Goal: Task Accomplishment & Management: Use online tool/utility

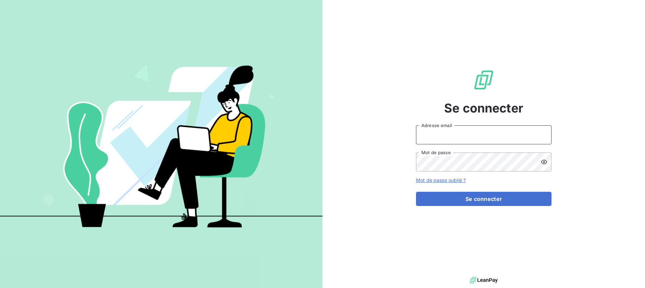
click at [434, 137] on input "Adresse email" at bounding box center [484, 134] width 136 height 19
type input "[DOMAIN_NAME][EMAIL_ADDRESS][DOMAIN_NAME]"
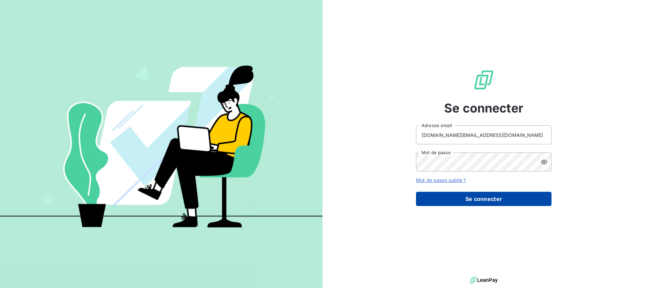
click at [474, 198] on button "Se connecter" at bounding box center [484, 199] width 136 height 14
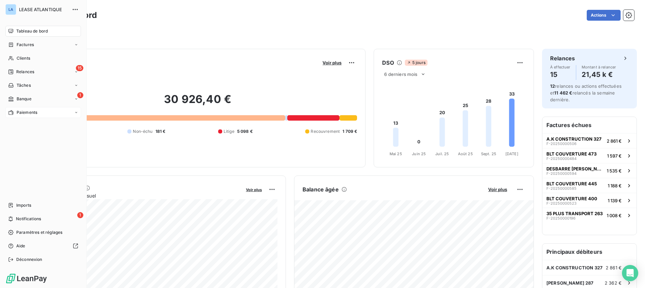
click at [18, 111] on span "Paiements" at bounding box center [27, 113] width 21 height 6
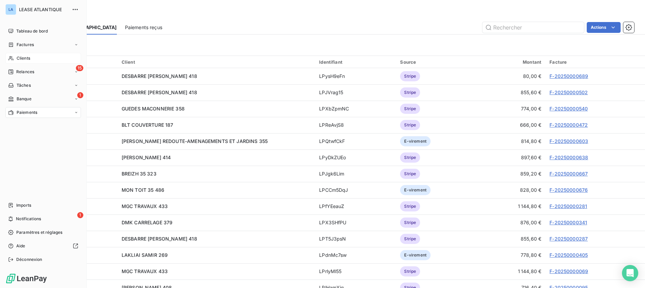
click at [20, 58] on span "Clients" at bounding box center [24, 58] width 14 height 6
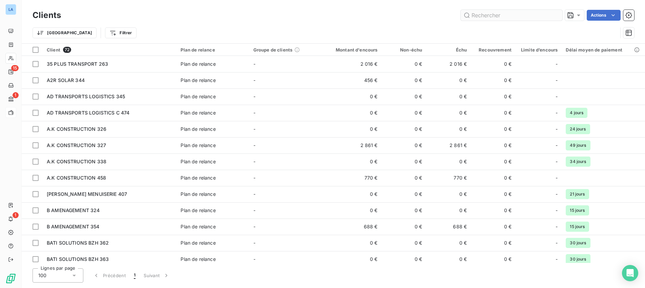
click at [497, 16] on input "text" at bounding box center [512, 15] width 102 height 11
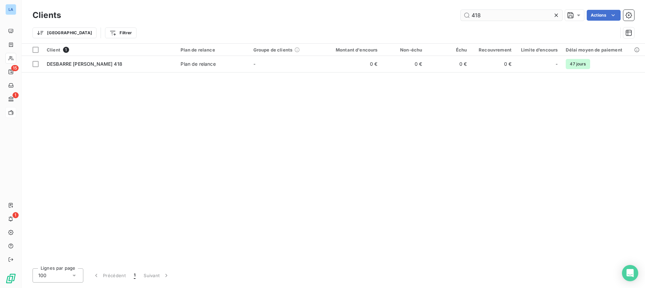
type input "418"
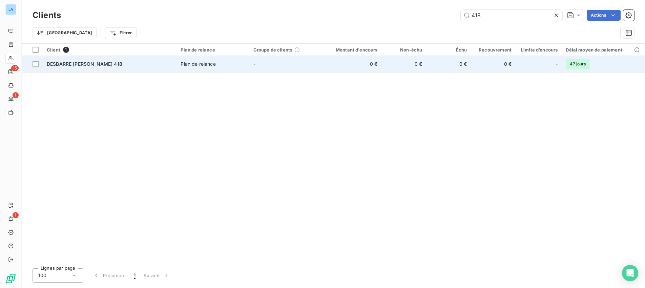
click at [74, 64] on span "DESBARRE [PERSON_NAME] 418" at bounding box center [85, 64] width 76 height 6
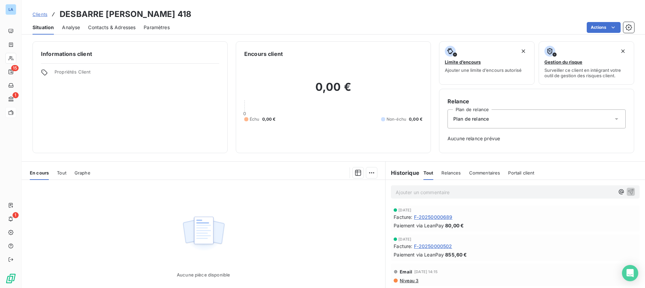
click at [74, 27] on span "Analyse" at bounding box center [71, 27] width 18 height 7
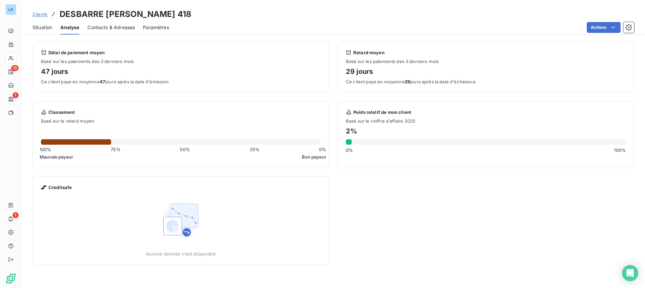
click at [35, 26] on span "Situation" at bounding box center [43, 27] width 20 height 7
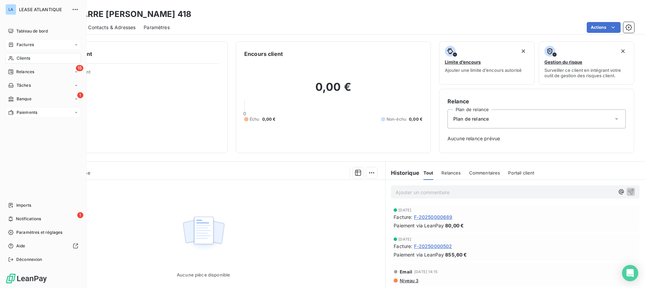
click at [25, 44] on span "Factures" at bounding box center [25, 45] width 17 height 6
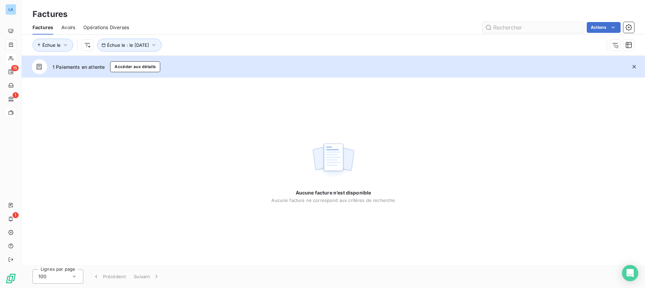
click at [521, 29] on input "text" at bounding box center [534, 27] width 102 height 11
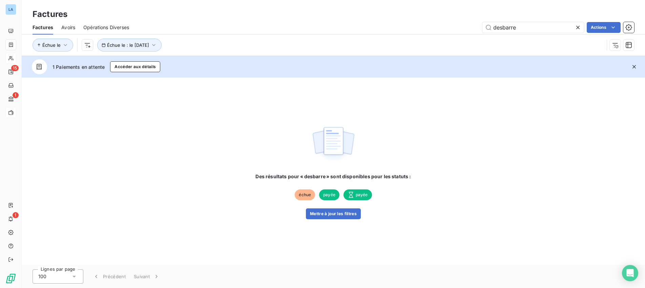
type input "desbarre"
click at [304, 194] on span "échue" at bounding box center [305, 195] width 20 height 11
click at [336, 215] on button "Mettre à jour les filtres" at bounding box center [333, 213] width 55 height 11
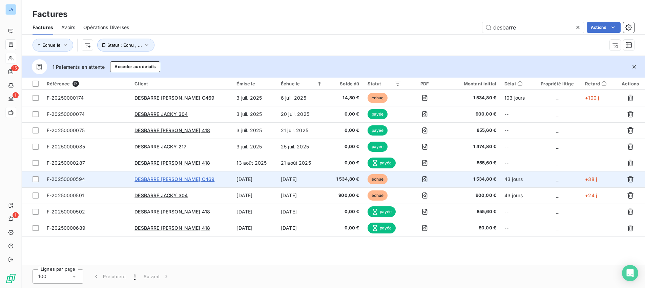
click at [163, 180] on span "DESBARRE [PERSON_NAME] C469" at bounding box center [175, 179] width 80 height 6
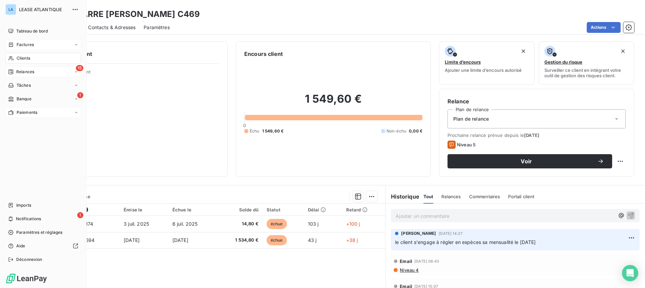
click at [21, 74] on span "Relances" at bounding box center [25, 72] width 18 height 6
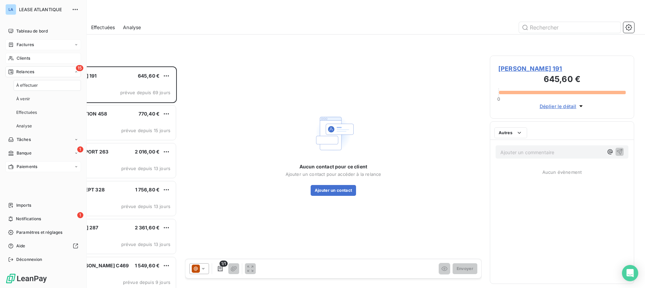
scroll to position [222, 144]
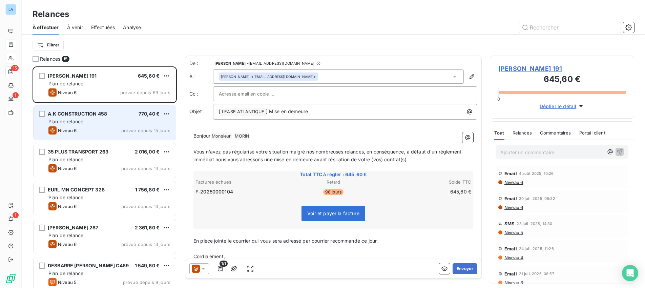
click at [94, 116] on span "A.K CONSTRUCTION 458" at bounding box center [77, 114] width 59 height 6
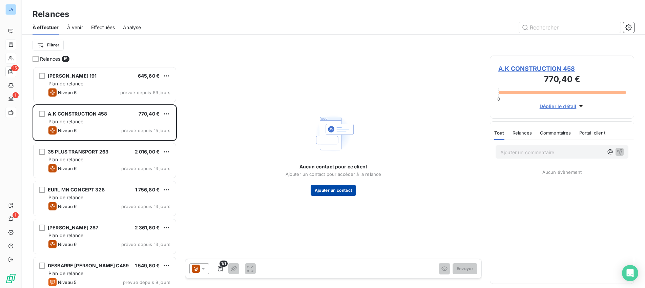
click at [335, 190] on button "Ajouter un contact" at bounding box center [334, 190] width 46 height 11
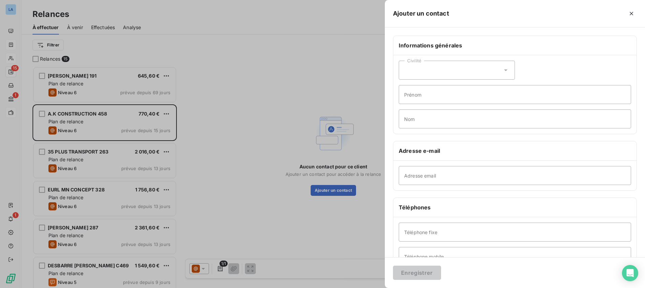
click at [506, 71] on icon at bounding box center [506, 70] width 7 height 7
click at [489, 96] on li "Monsieur" at bounding box center [457, 99] width 116 height 12
click at [458, 92] on input "Prénom" at bounding box center [515, 94] width 233 height 19
type input "ASZAD"
click at [440, 122] on input "Nom" at bounding box center [515, 119] width 233 height 19
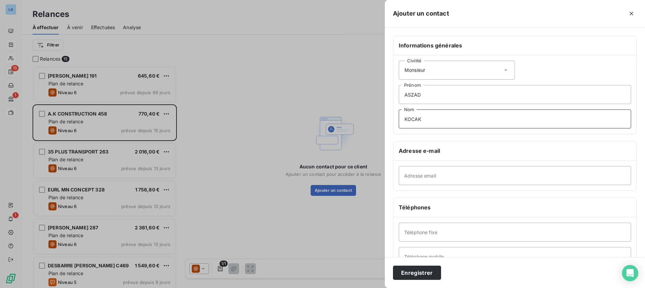
type input "KOCAK"
click at [416, 177] on input "Adresse email" at bounding box center [515, 175] width 233 height 19
paste input "[EMAIL_ADDRESS][DOMAIN_NAME]"
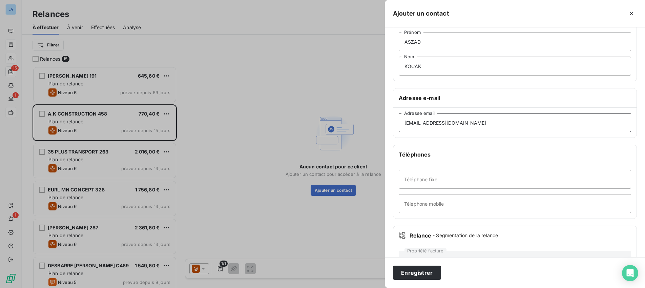
scroll to position [77, 0]
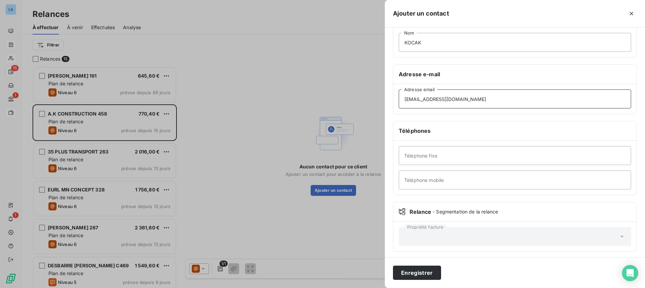
type input "[EMAIL_ADDRESS][DOMAIN_NAME]"
click at [415, 178] on input "Téléphone mobile" at bounding box center [515, 180] width 233 height 19
paste input "06 12 29 86 45"
type input "06 12 29 86 45"
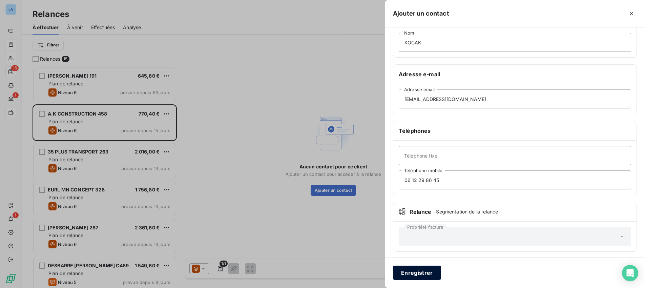
click at [414, 271] on button "Enregistrer" at bounding box center [417, 273] width 48 height 14
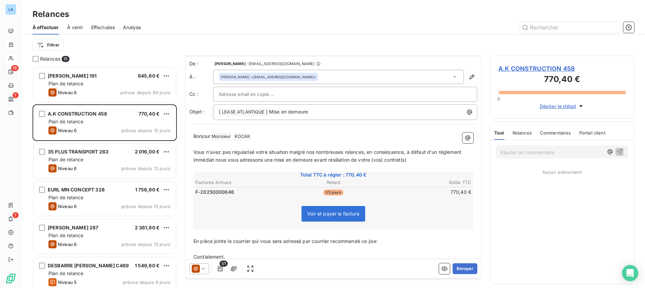
scroll to position [21, 0]
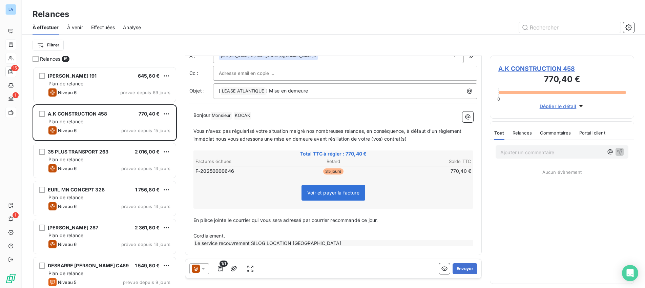
click at [205, 269] on icon at bounding box center [203, 268] width 7 height 7
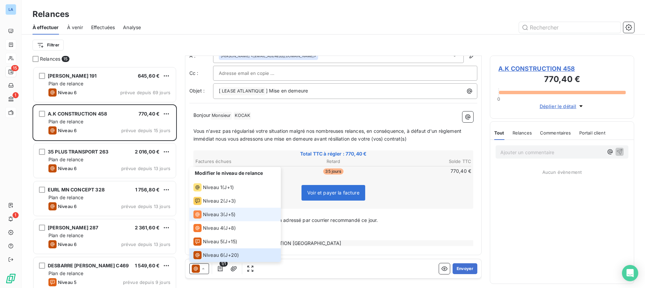
click at [214, 213] on span "Niveau 3" at bounding box center [213, 214] width 20 height 7
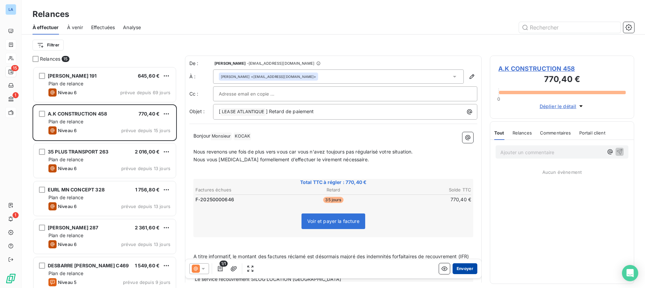
click at [466, 267] on button "Envoyer" at bounding box center [465, 268] width 25 height 11
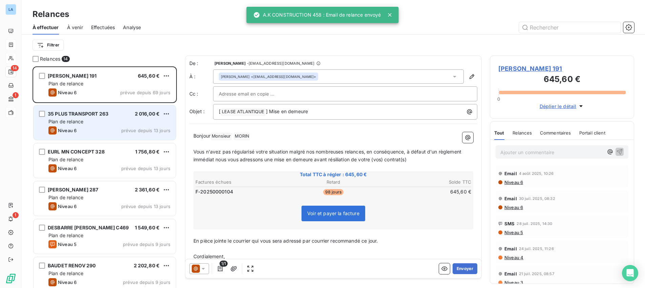
click at [120, 125] on div "35 PLUS TRANSPORT 263 2 016,00 € Plan de relance Niveau 6 prévue depuis 13 jours" at bounding box center [105, 122] width 142 height 35
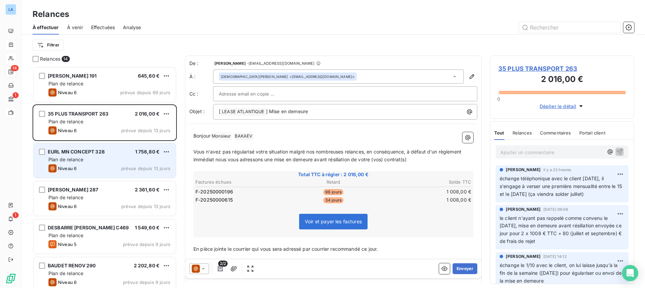
click at [85, 163] on div "EURL MN CONCEPT 328 1 756,80 € Plan de relance Niveau 6 prévue depuis 13 jours" at bounding box center [105, 160] width 142 height 35
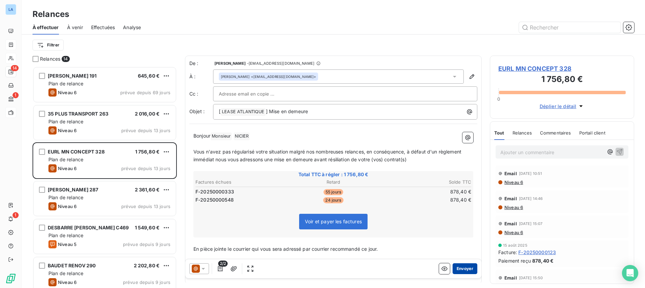
click at [468, 268] on button "Envoyer" at bounding box center [465, 268] width 25 height 11
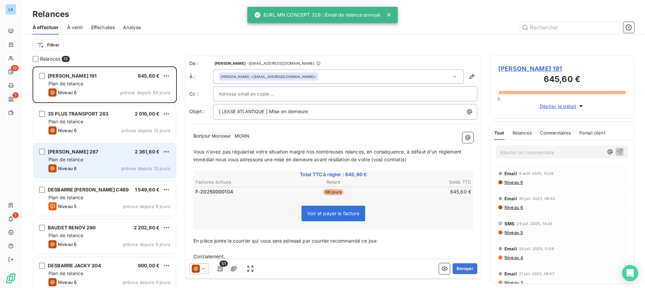
click at [109, 166] on div "Niveau 6 prévue depuis 13 jours" at bounding box center [109, 168] width 122 height 8
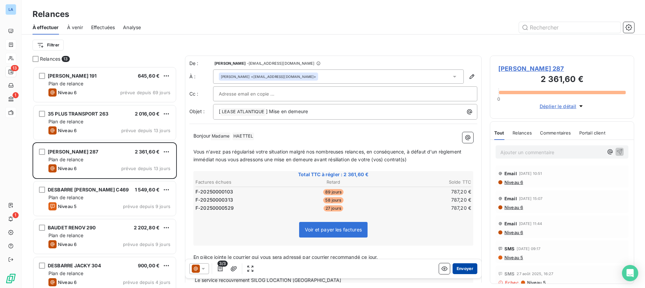
click at [465, 267] on button "Envoyer" at bounding box center [465, 268] width 25 height 11
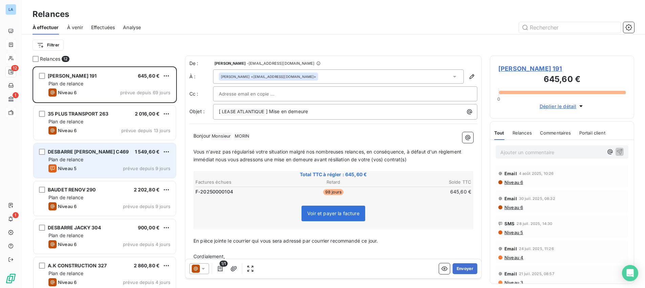
click at [112, 155] on div "DESBARRE [PERSON_NAME] C469 1 549,60 €" at bounding box center [109, 152] width 122 height 6
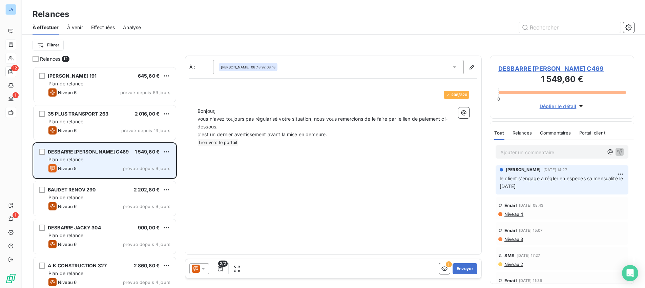
click at [93, 150] on span "DESBARRE [PERSON_NAME] C469" at bounding box center [88, 152] width 81 height 6
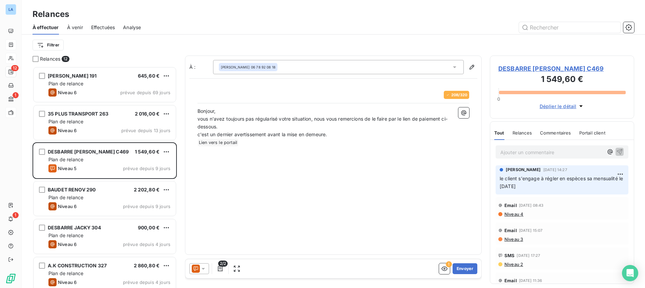
click at [518, 69] on span "DESBARRE [PERSON_NAME] C469" at bounding box center [562, 68] width 127 height 9
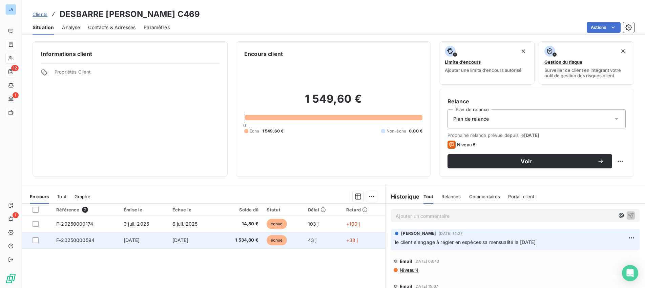
click at [82, 243] on span "F-20250000594" at bounding box center [75, 240] width 38 height 6
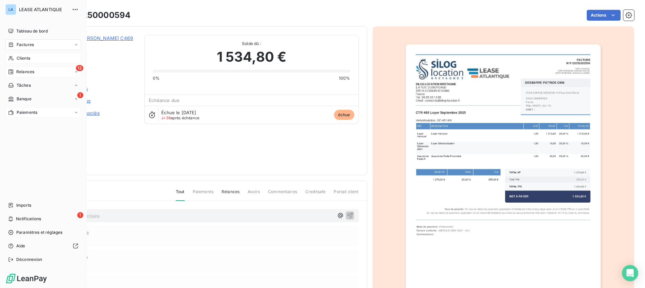
click at [26, 73] on span "Relances" at bounding box center [25, 72] width 18 height 6
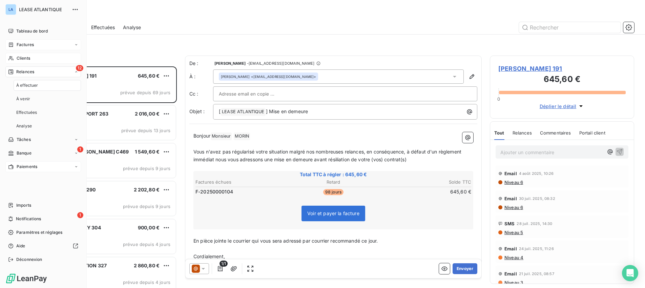
scroll to position [222, 144]
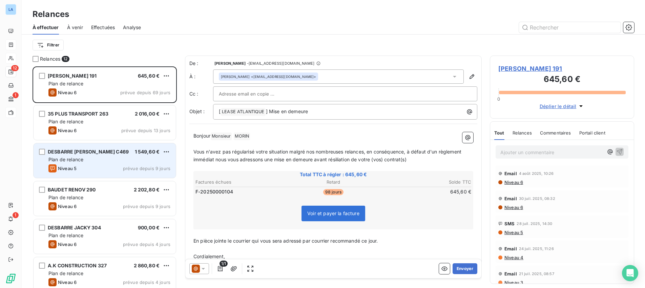
click at [120, 159] on div "Plan de relance" at bounding box center [109, 159] width 122 height 7
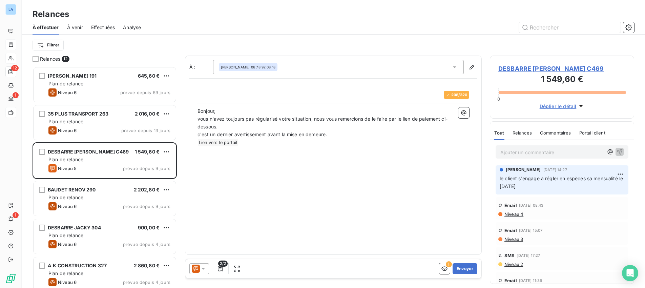
click at [204, 271] on icon at bounding box center [203, 268] width 7 height 7
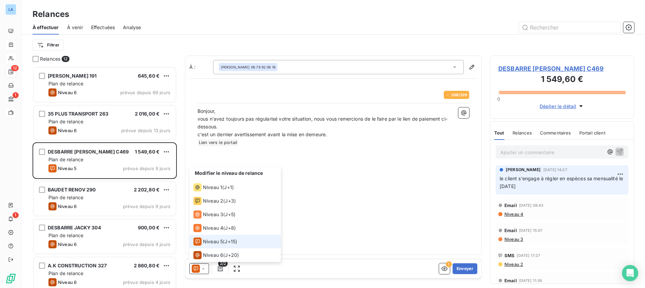
click at [217, 241] on span "Niveau 5" at bounding box center [213, 241] width 20 height 7
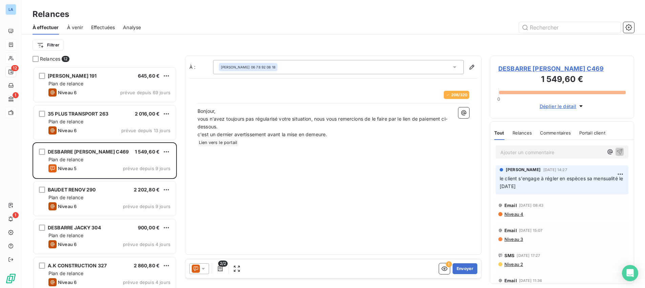
click at [531, 152] on p "Ajouter un commentaire ﻿" at bounding box center [552, 152] width 103 height 8
click at [620, 150] on icon "button" at bounding box center [620, 152] width 6 height 6
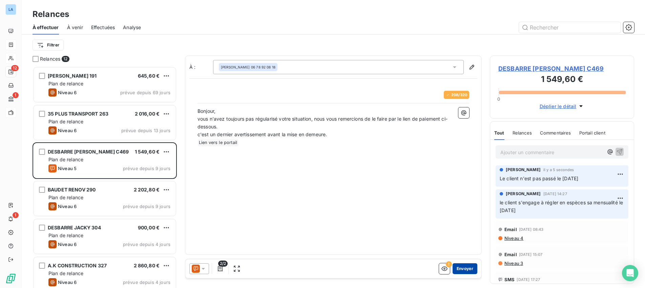
click at [463, 266] on button "Envoyer" at bounding box center [465, 268] width 25 height 11
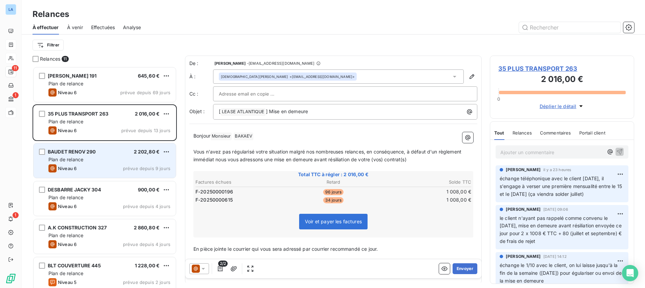
click at [109, 157] on div "Plan de relance" at bounding box center [109, 159] width 122 height 7
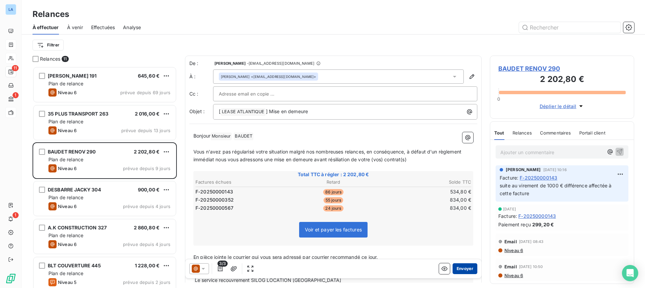
click at [461, 267] on button "Envoyer" at bounding box center [465, 268] width 25 height 11
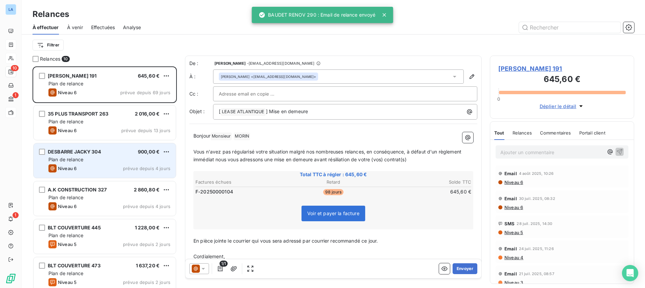
click at [113, 159] on div "Plan de relance" at bounding box center [109, 159] width 122 height 7
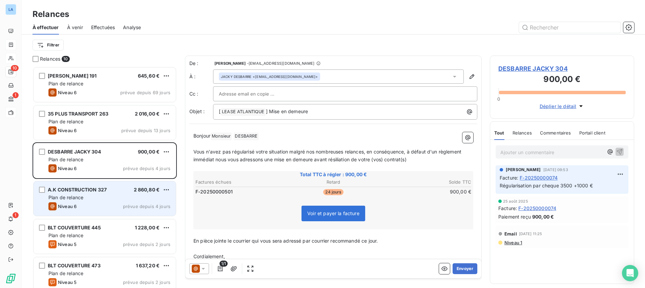
click at [129, 198] on div "Plan de relance" at bounding box center [109, 197] width 122 height 7
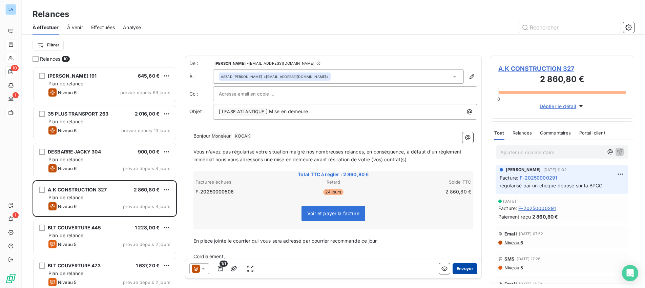
click at [463, 266] on button "Envoyer" at bounding box center [465, 268] width 25 height 11
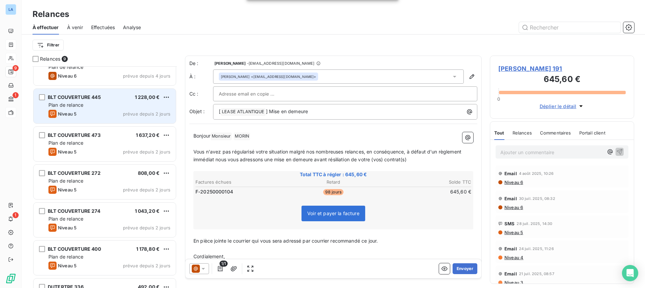
scroll to position [120, 0]
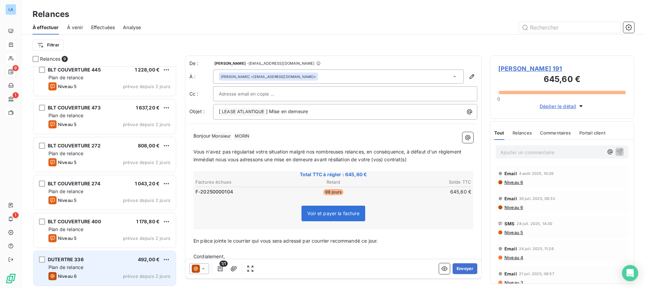
click at [94, 270] on div "Plan de relance" at bounding box center [109, 267] width 122 height 7
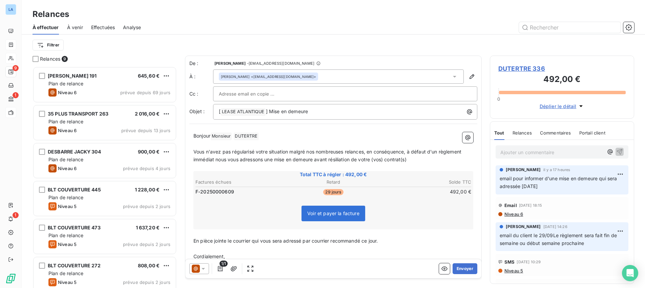
click at [75, 29] on span "À venir" at bounding box center [75, 27] width 16 height 7
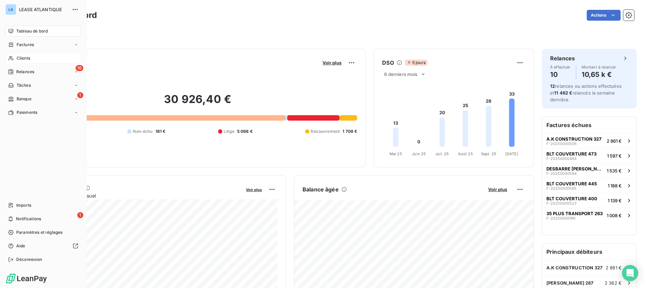
click at [21, 58] on span "Clients" at bounding box center [24, 58] width 14 height 6
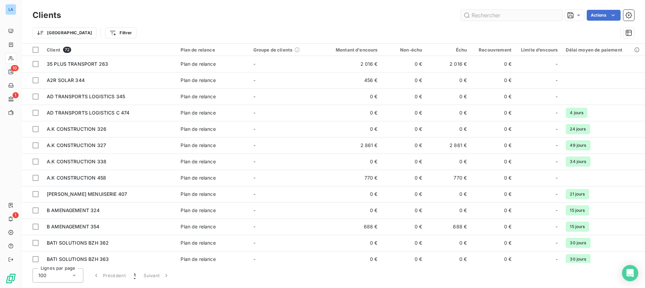
click at [517, 17] on input "text" at bounding box center [512, 15] width 102 height 11
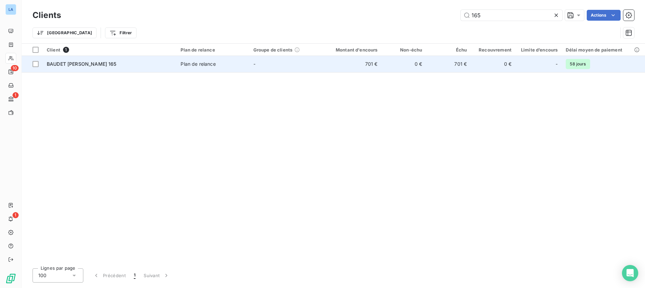
type input "165"
click at [77, 64] on span "BAUDET [PERSON_NAME] 165" at bounding box center [82, 64] width 70 height 6
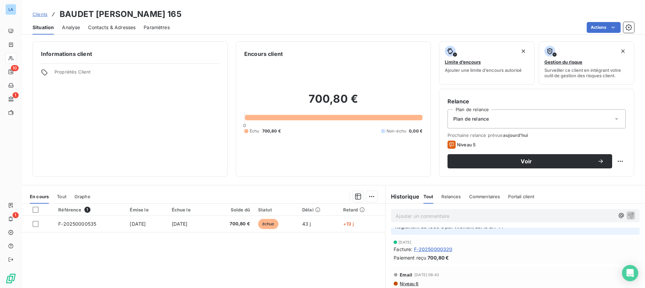
scroll to position [27, 0]
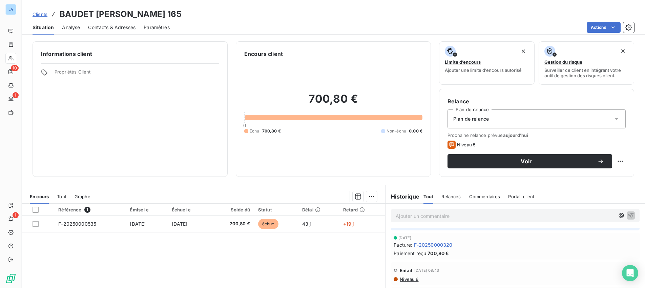
click at [429, 244] on span "F-20250000320" at bounding box center [433, 244] width 39 height 7
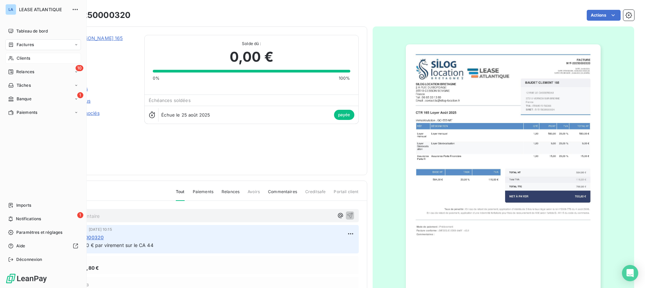
click at [23, 59] on span "Clients" at bounding box center [24, 58] width 14 height 6
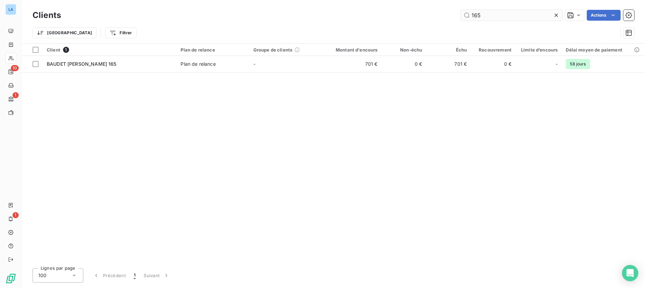
click at [501, 10] on input "165" at bounding box center [512, 15] width 102 height 11
click at [557, 17] on icon at bounding box center [556, 15] width 7 height 7
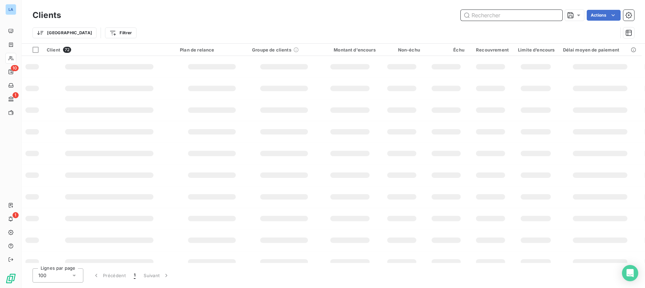
click at [493, 17] on input "text" at bounding box center [512, 15] width 102 height 11
type input "BAUDET"
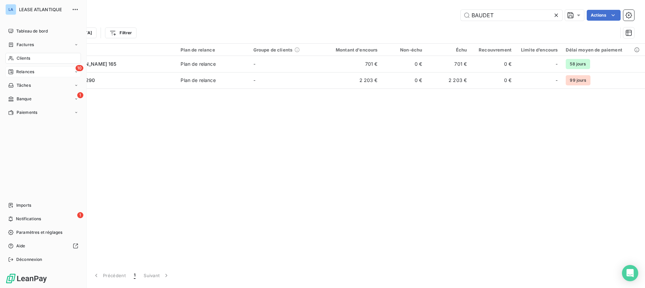
click at [27, 71] on span "Relances" at bounding box center [25, 72] width 18 height 6
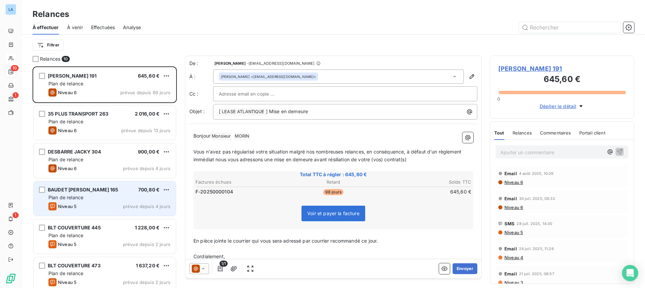
click at [106, 202] on div "BAUDET CLEMENT 165 700,80 € Plan de relance Niveau 5 prévue depuis 4 jours" at bounding box center [105, 198] width 142 height 35
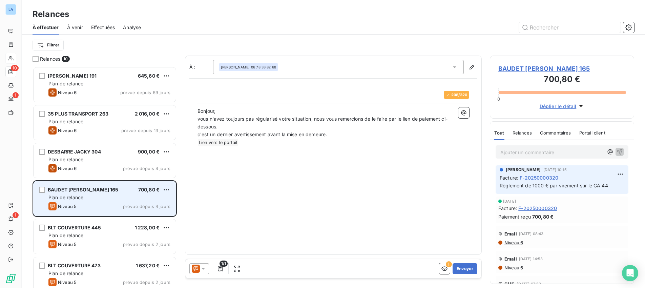
scroll to position [222, 144]
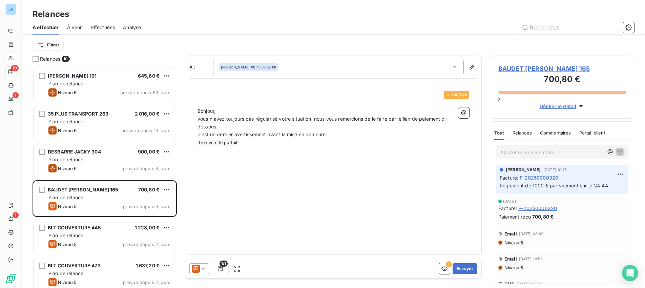
click at [204, 271] on icon at bounding box center [203, 268] width 7 height 7
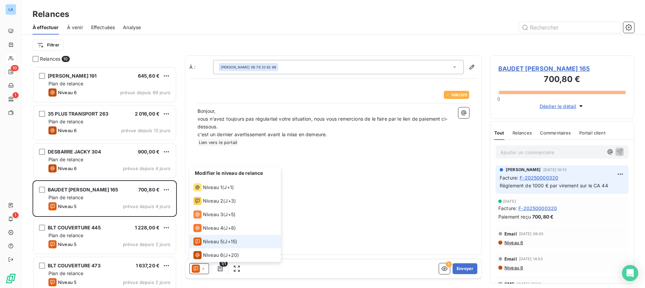
click at [220, 241] on span "Niveau 5" at bounding box center [213, 241] width 20 height 7
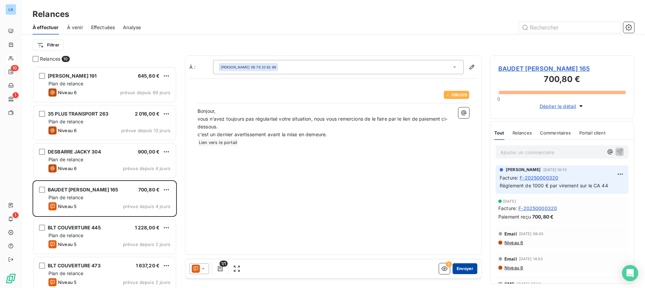
click at [466, 269] on button "Envoyer" at bounding box center [465, 268] width 25 height 11
